Goal: Find specific page/section: Find specific page/section

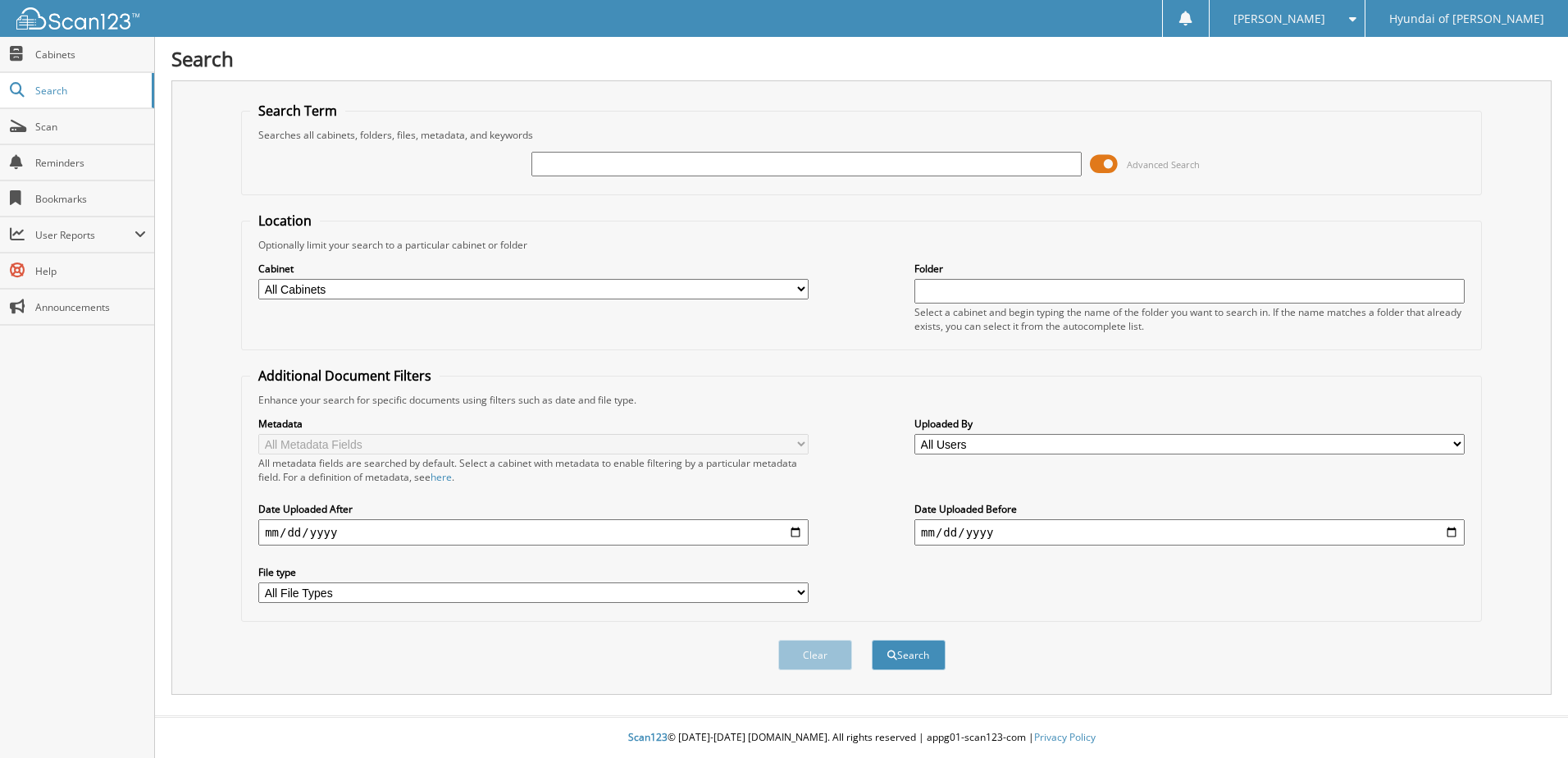
click at [745, 168] on input "text" at bounding box center [807, 164] width 551 height 24
paste input "101995"
type input "101995"
click at [923, 658] on button "Search" at bounding box center [908, 655] width 73 height 30
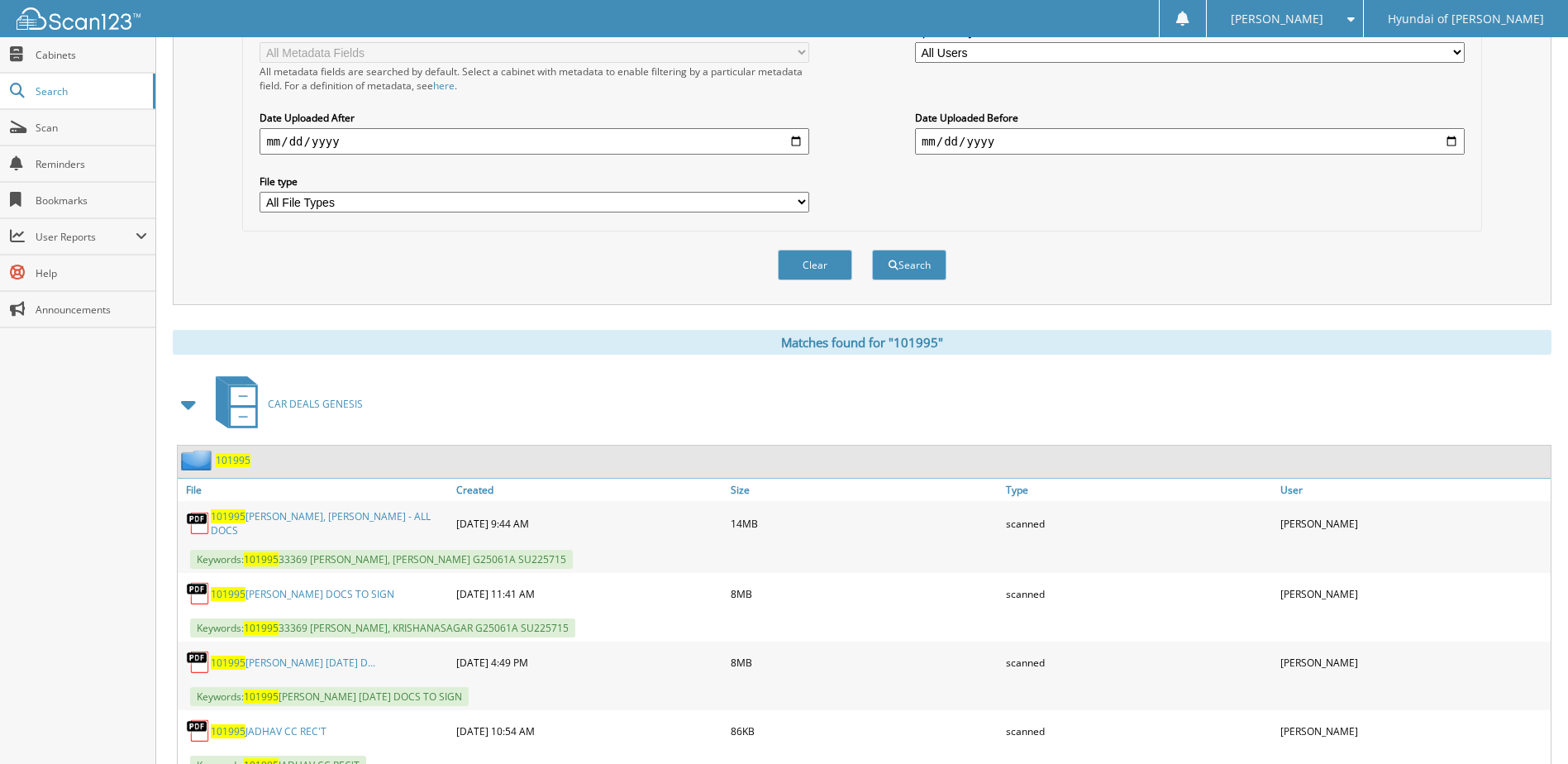
scroll to position [414, 0]
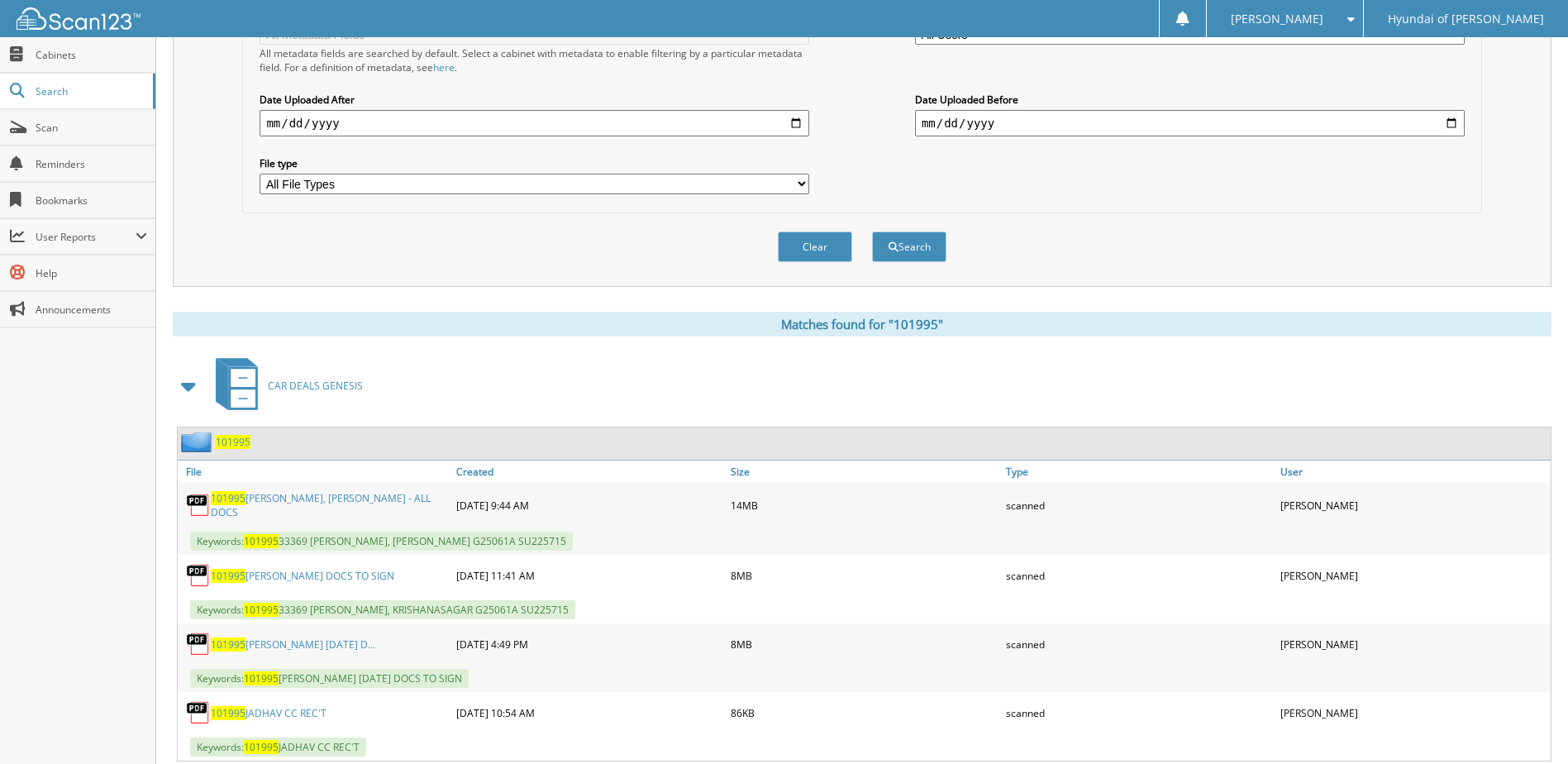
click at [317, 500] on link "101995 [PERSON_NAME], [PERSON_NAME] - ALL DOCS" at bounding box center [329, 506] width 237 height 28
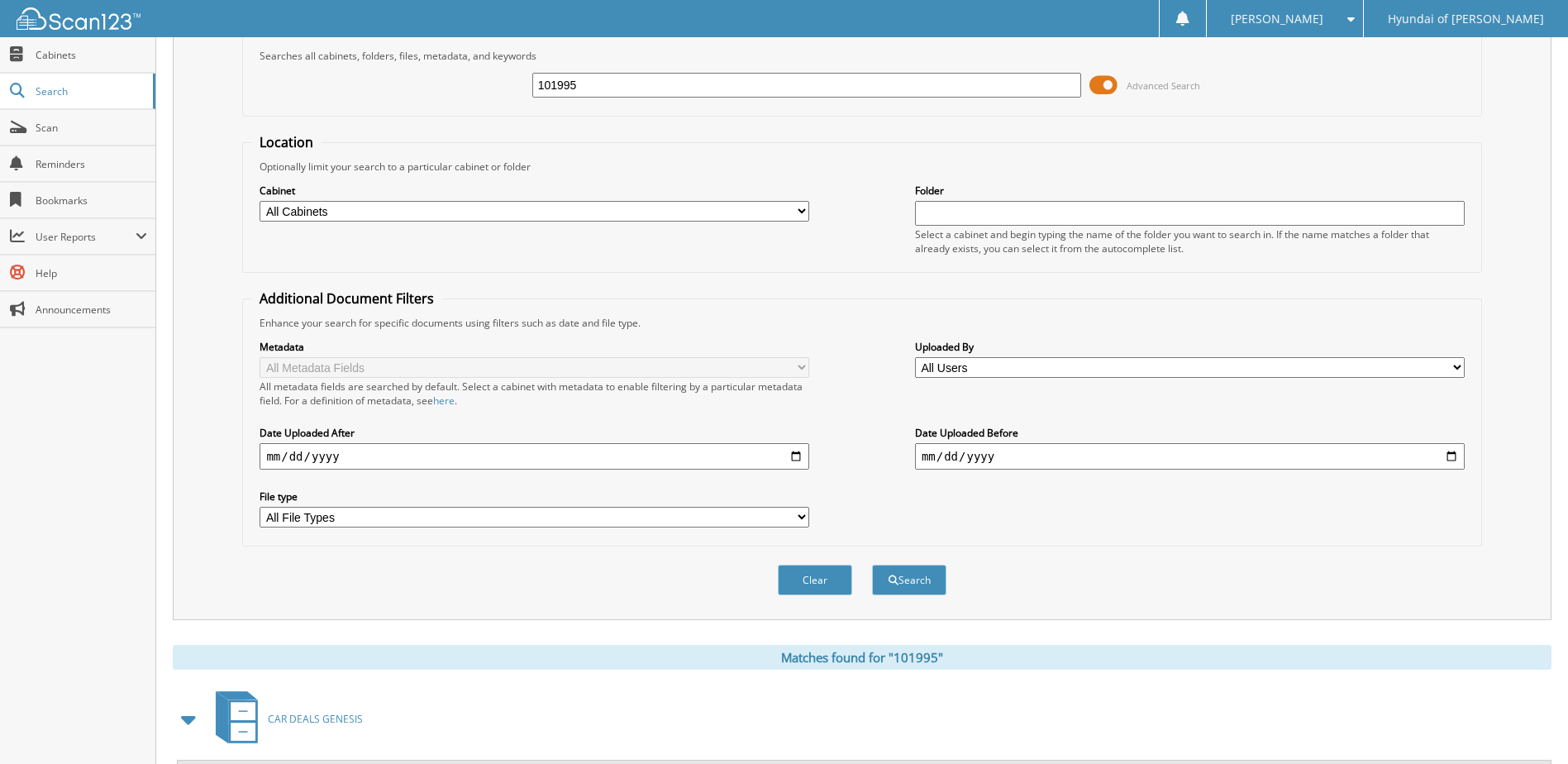
scroll to position [0, 0]
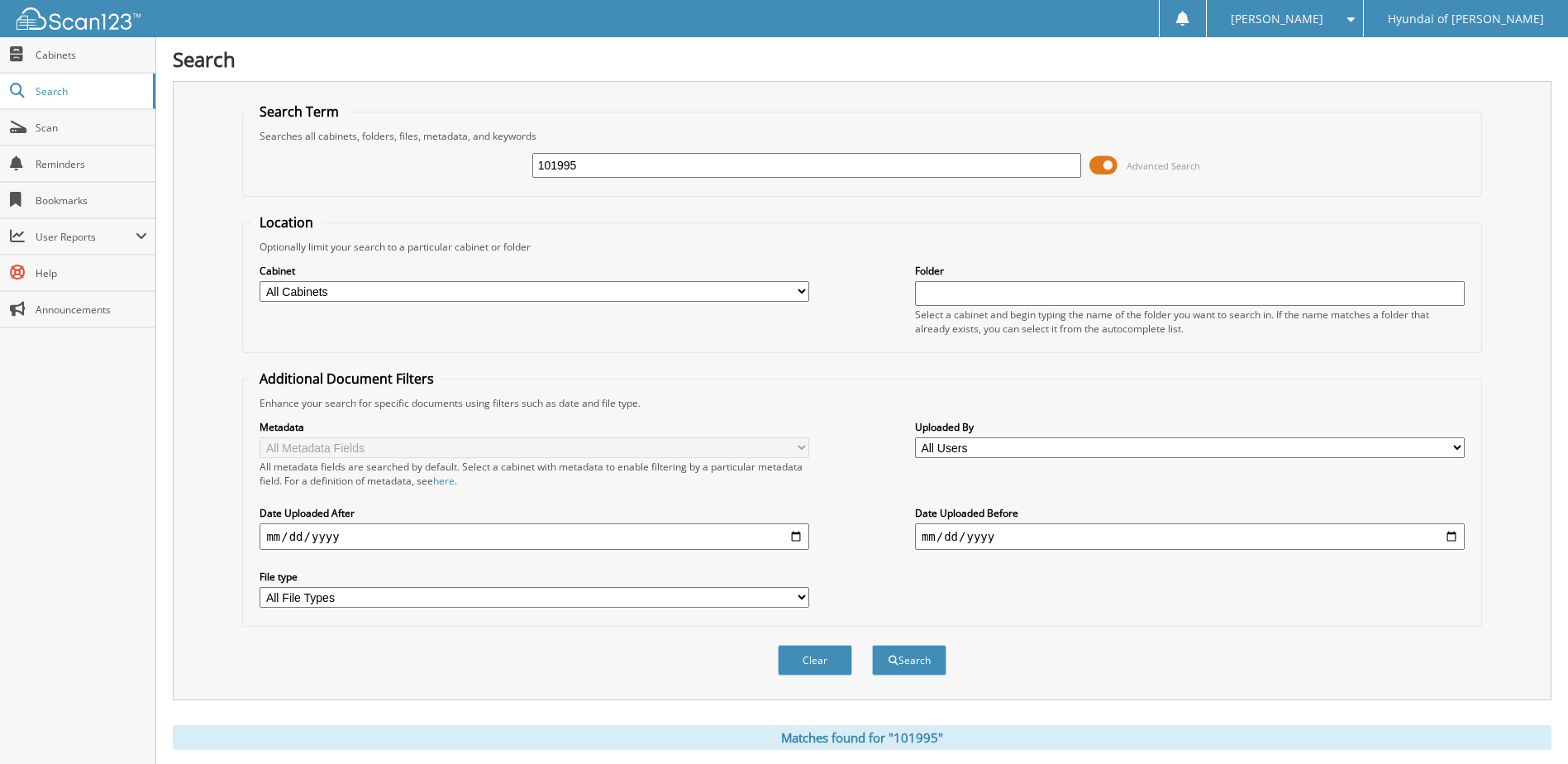
drag, startPoint x: 549, startPoint y: 164, endPoint x: 414, endPoint y: 182, distance: 136.2
click at [466, 177] on div "101995 Advanced Search" at bounding box center [861, 165] width 1221 height 45
click at [414, 182] on div "101995 Advanced Search" at bounding box center [861, 165] width 1221 height 45
drag, startPoint x: 577, startPoint y: 158, endPoint x: 531, endPoint y: 169, distance: 47.3
click at [531, 169] on div "101995 Advanced Search" at bounding box center [861, 165] width 1221 height 45
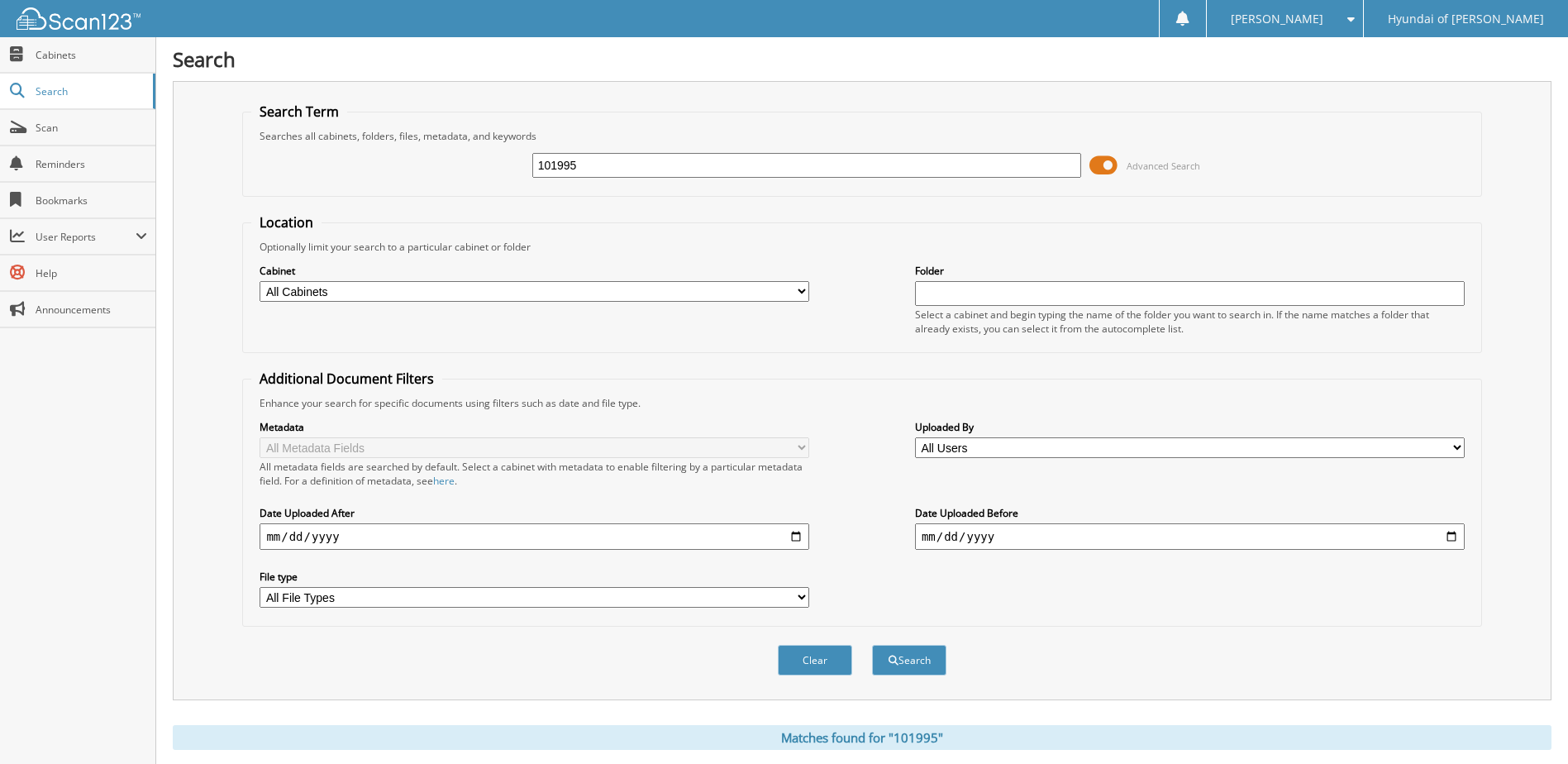
paste input "2060"
type input "102060"
click at [926, 660] on button "Search" at bounding box center [909, 661] width 74 height 30
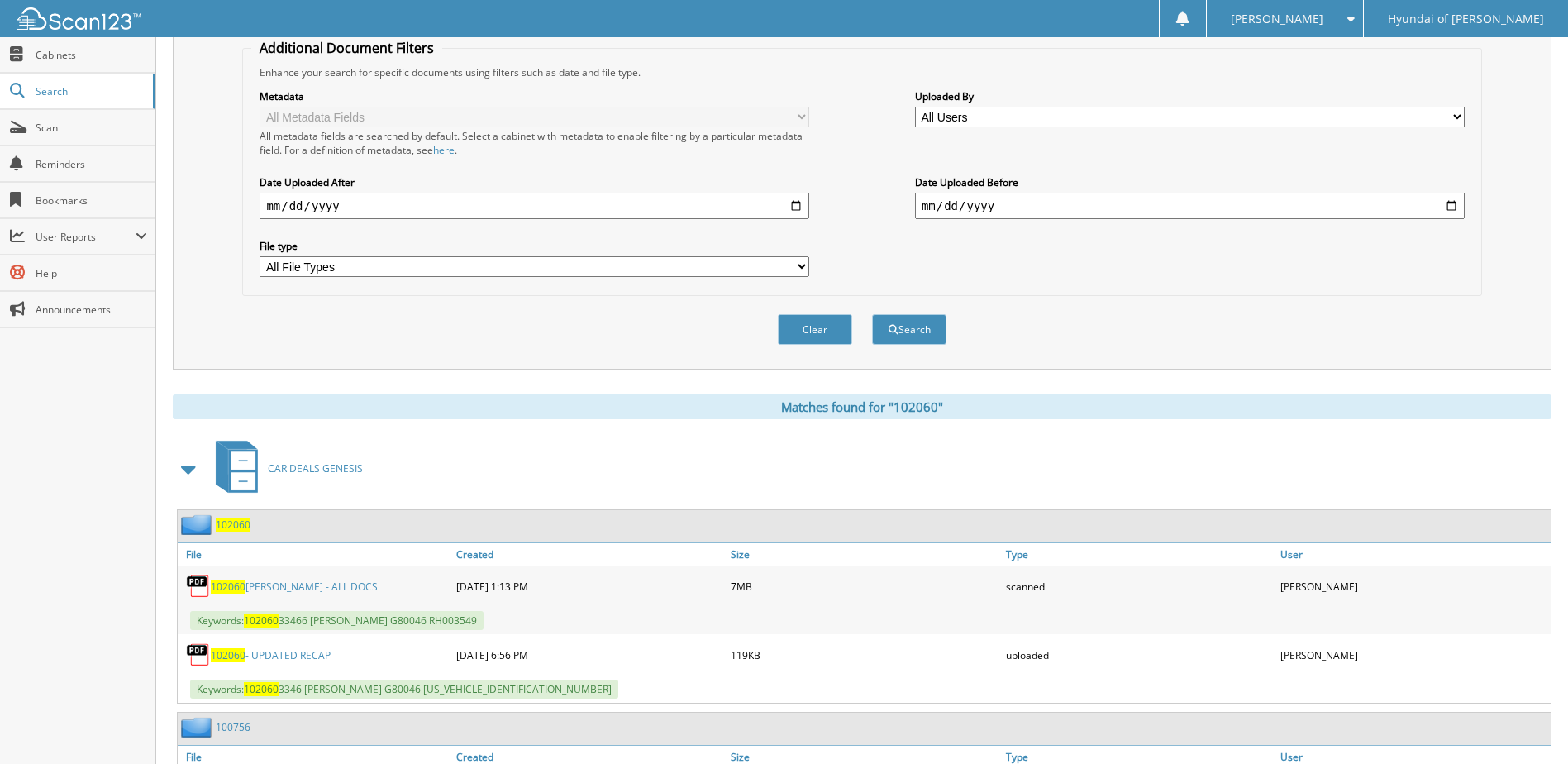
scroll to position [455, 0]
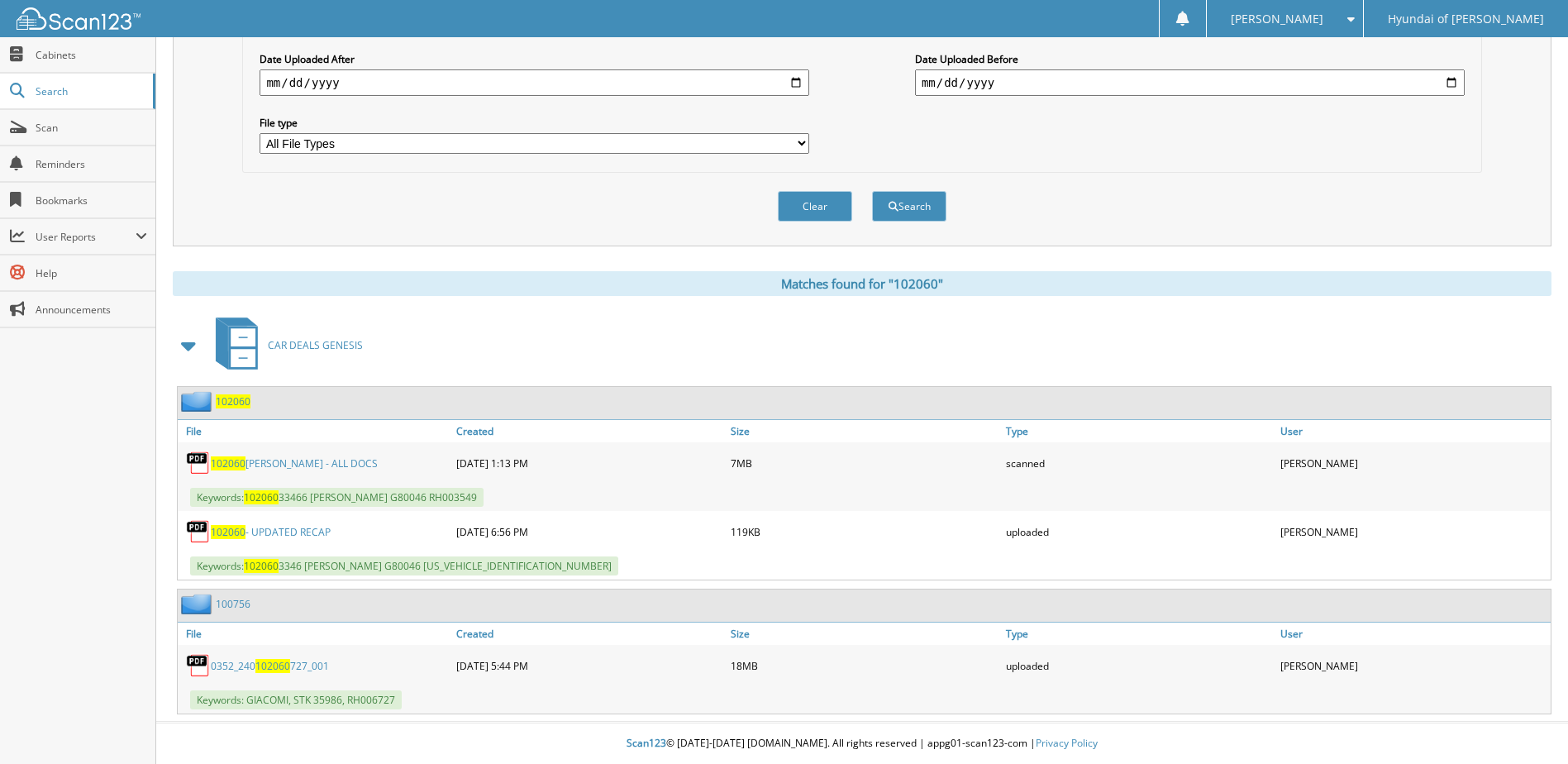
click at [329, 461] on link "102060 [GEOGRAPHIC_DATA][PERSON_NAME] - ALL DOCS" at bounding box center [294, 463] width 167 height 14
